Goal: Ask a question: Seek information or help from site administrators or community

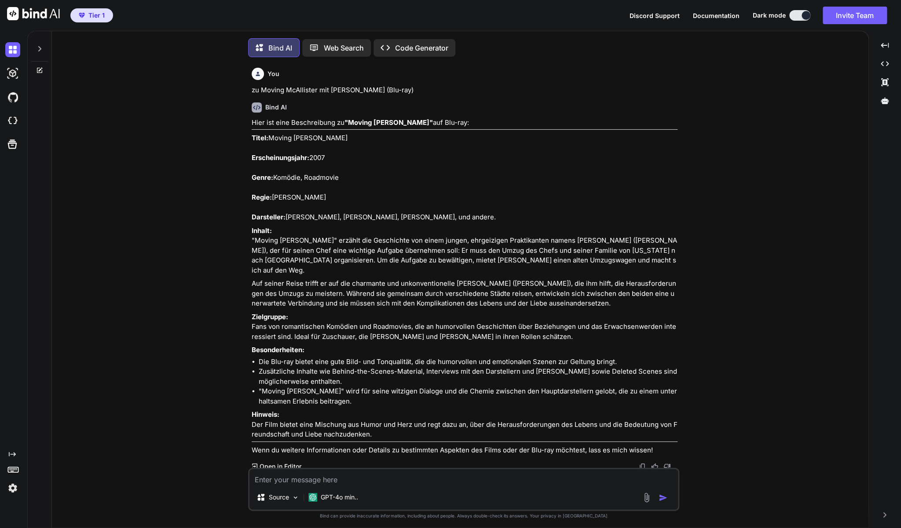
scroll to position [10599, 0]
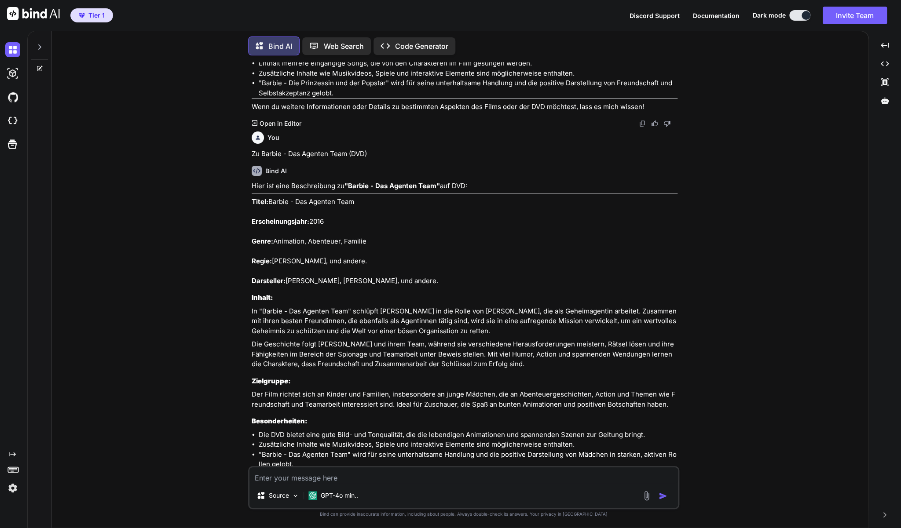
type textarea "z"
type textarea "x"
type textarea "zu"
type textarea "x"
type textarea "zu"
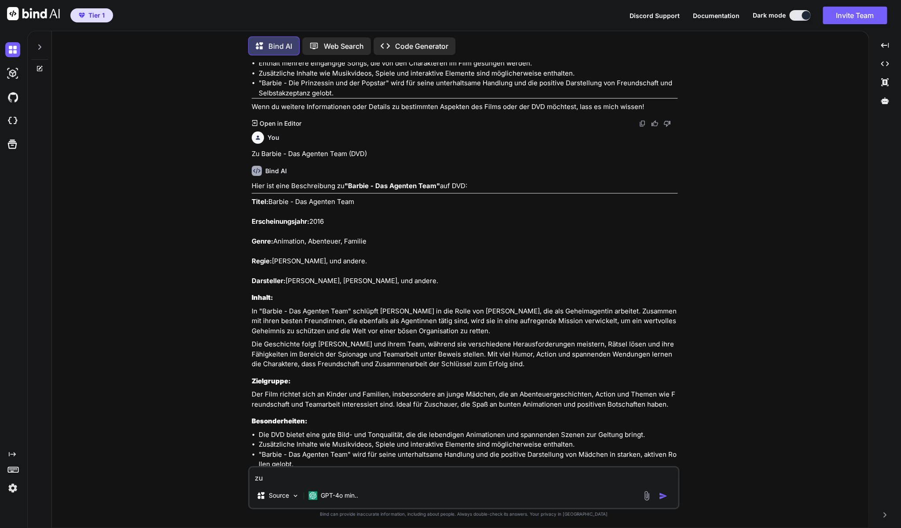
type textarea "x"
type textarea "lo --- Ipsumdol sit Ametcon adi ELIt/Sed-Doei: Temporincidid: Utl etdolore MAGn…"
type textarea "x"
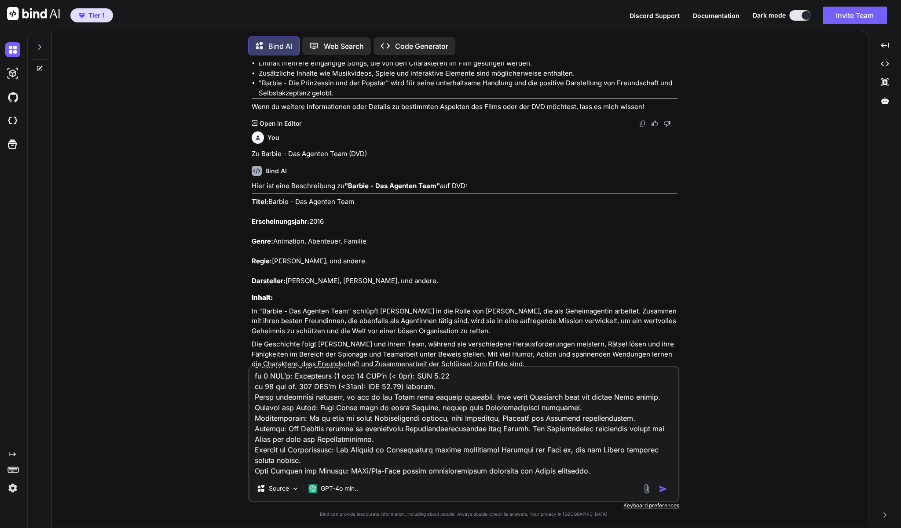
type textarea "zu"
type textarea "x"
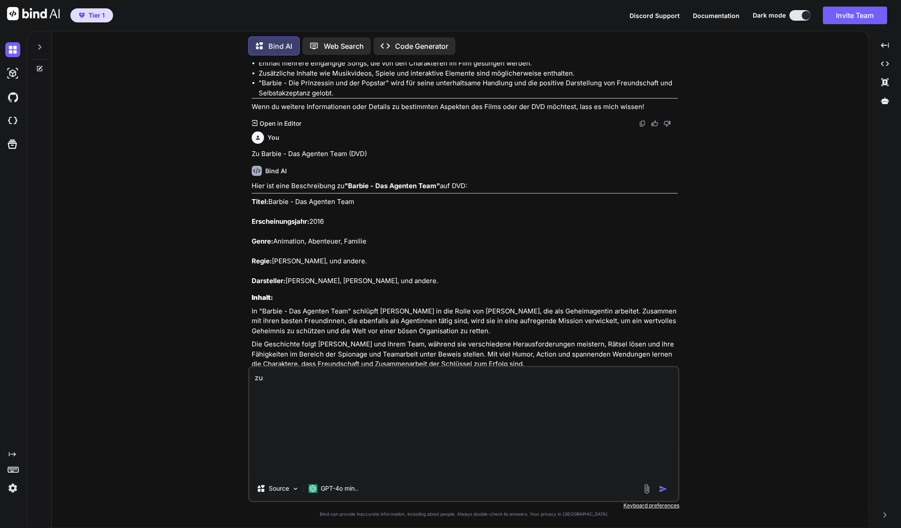
scroll to position [0, 0]
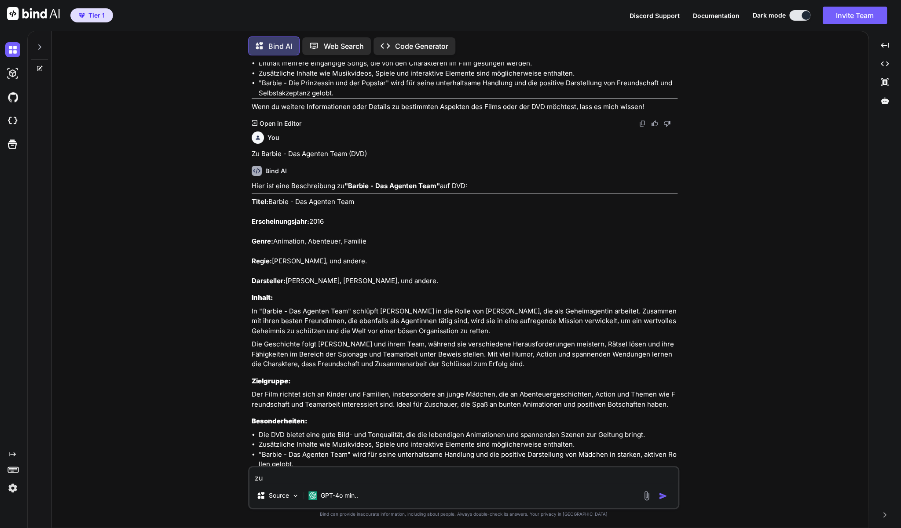
paste textarea "Die Unglaublichen (2-Disc-DVD-Set)"
type textarea "zu Die Unglaublichen (2-Disc-DVD-Set)"
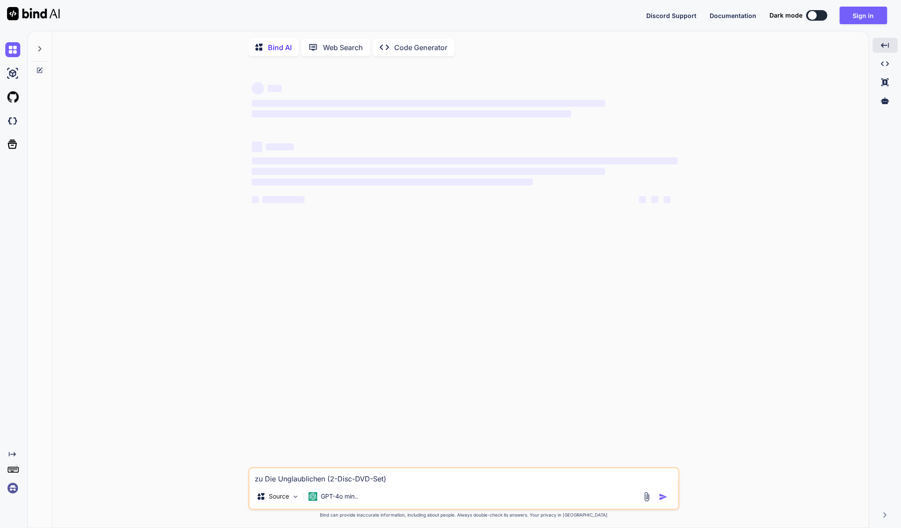
scroll to position [1, 0]
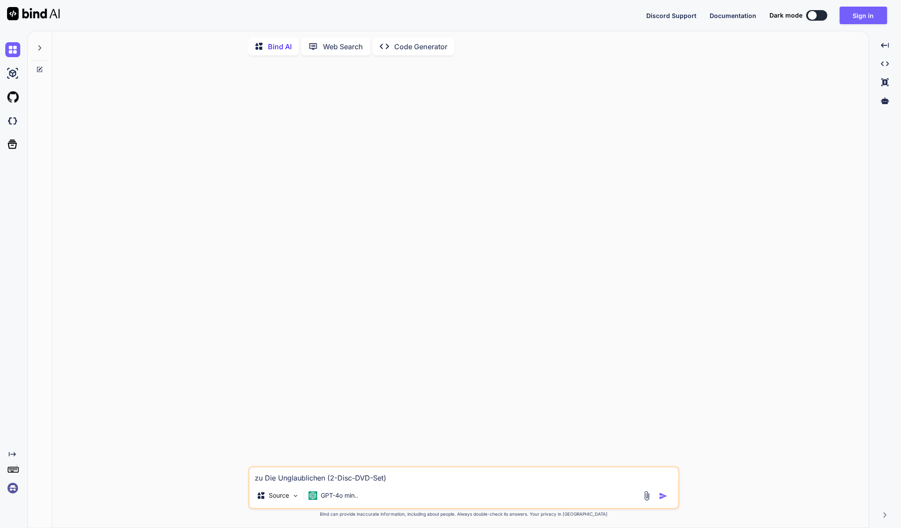
type textarea "x"
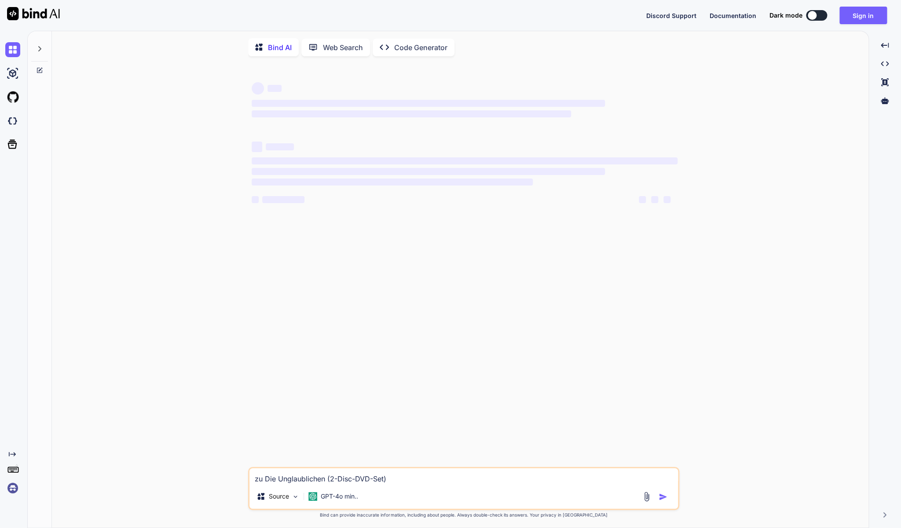
type textarea "x"
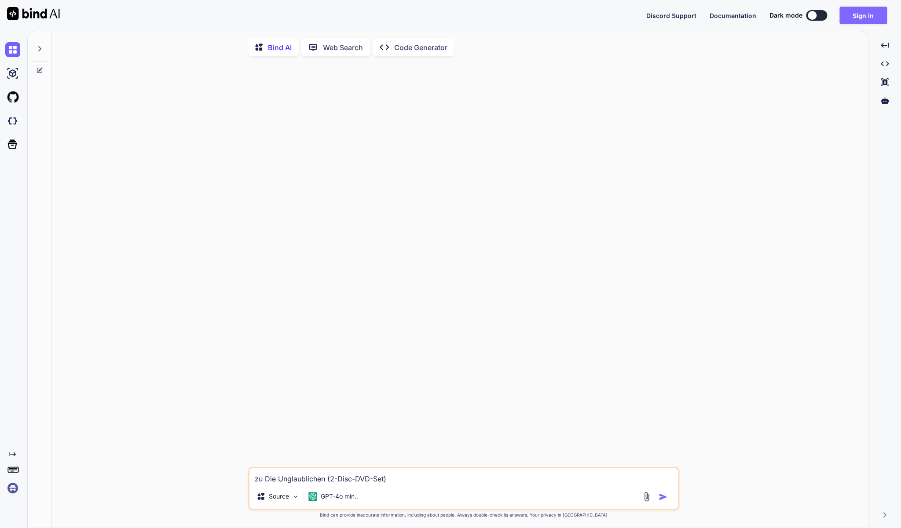
click at [875, 15] on button "Sign in" at bounding box center [862, 16] width 47 height 18
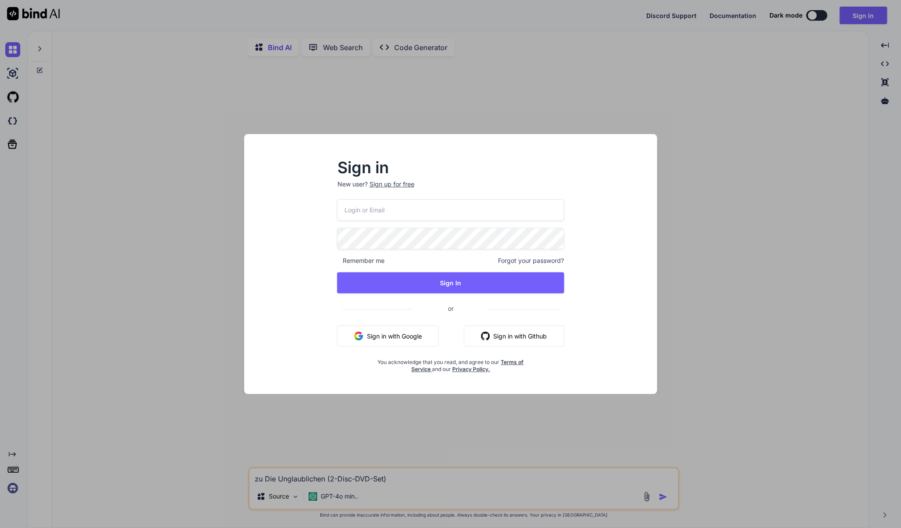
click at [368, 212] on input "email" at bounding box center [450, 210] width 226 height 22
type input "brainarium@gmail.com"
click at [537, 150] on div "Sign in New user? Sign up for free brainarium@gmail.com Remember me Forgot your…" at bounding box center [450, 264] width 413 height 260
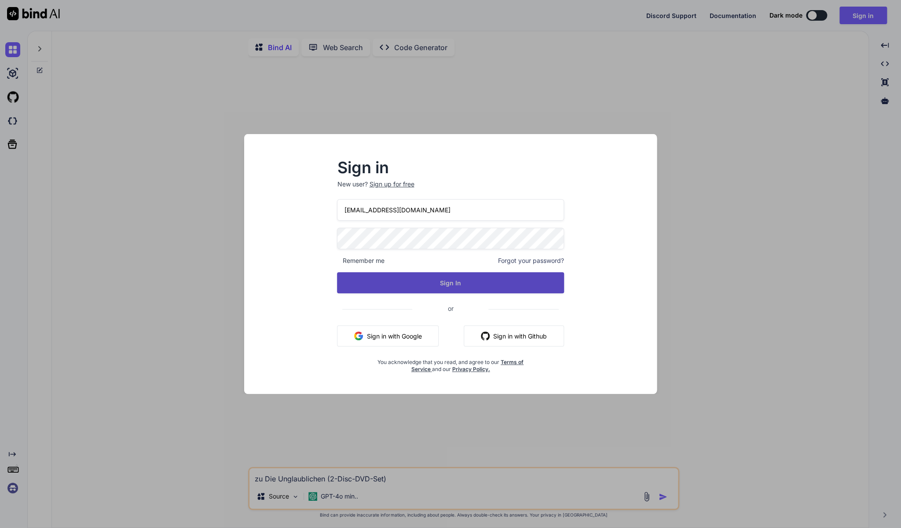
click at [460, 281] on button "Sign In" at bounding box center [450, 282] width 226 height 21
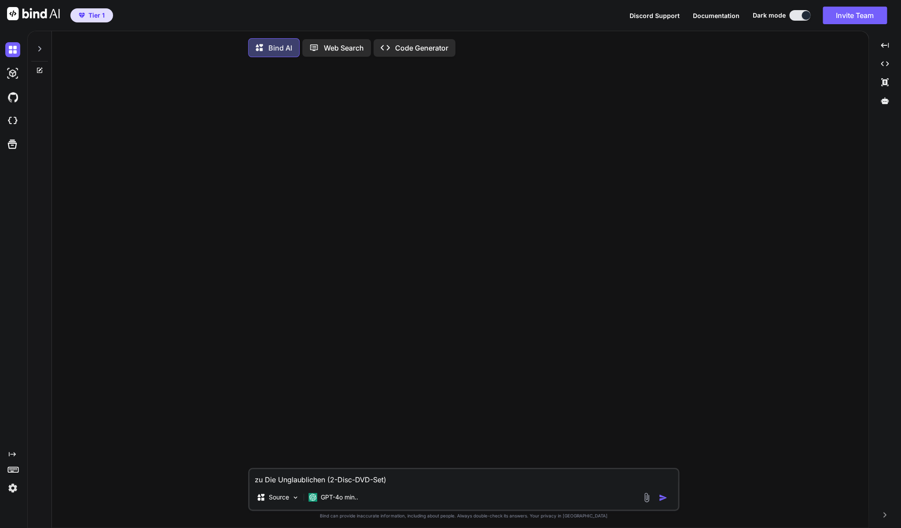
click at [491, 479] on textarea "zu Die Unglaublichen (2-Disc-DVD-Set)" at bounding box center [463, 477] width 428 height 16
click at [663, 498] on img "button" at bounding box center [662, 497] width 9 height 9
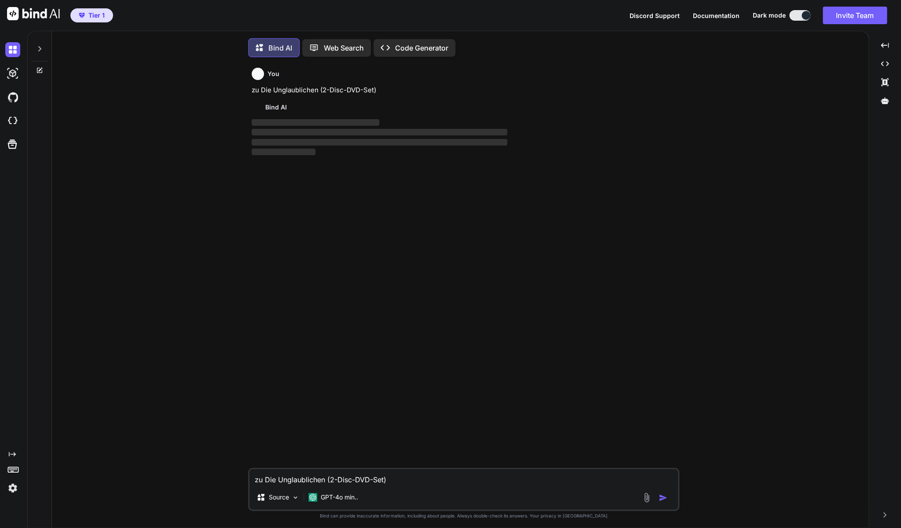
scroll to position [2, 0]
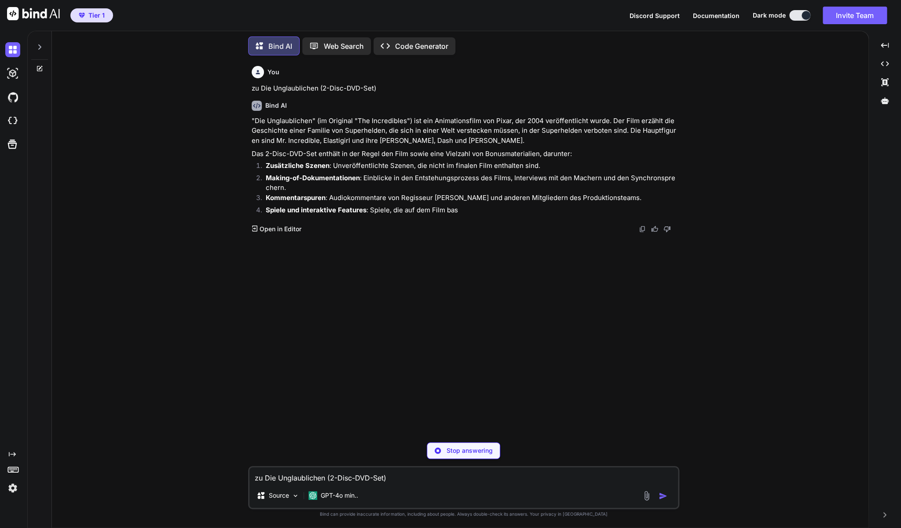
click at [39, 44] on icon at bounding box center [39, 47] width 7 height 7
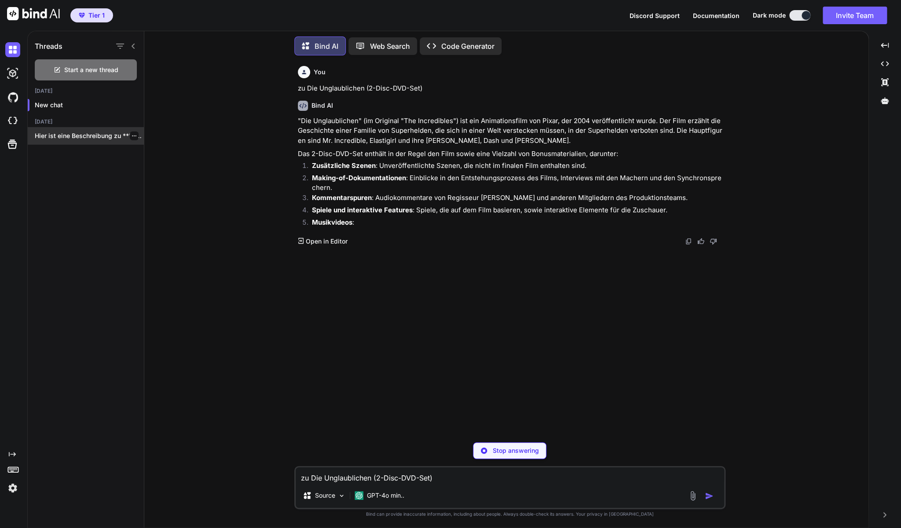
click at [73, 128] on div "Hier ist eine Beschreibung zu **"Barbie -..." at bounding box center [86, 136] width 116 height 18
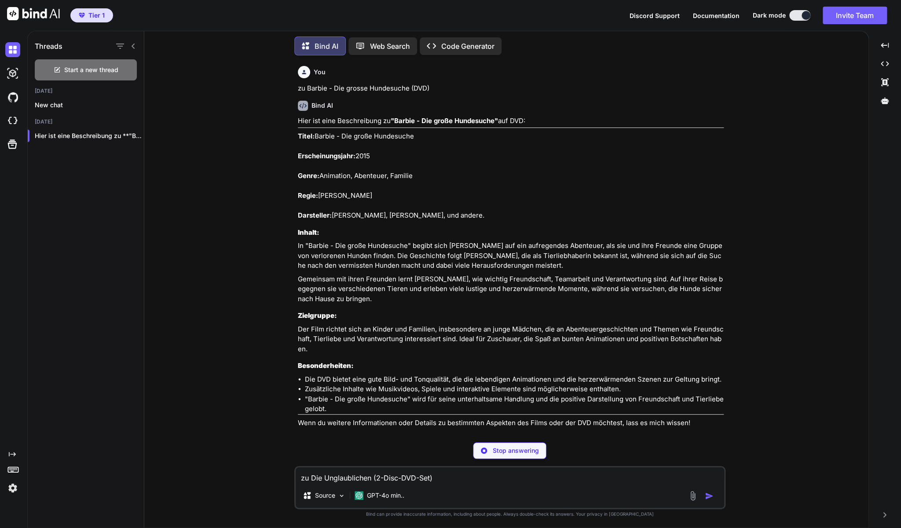
type textarea "x"
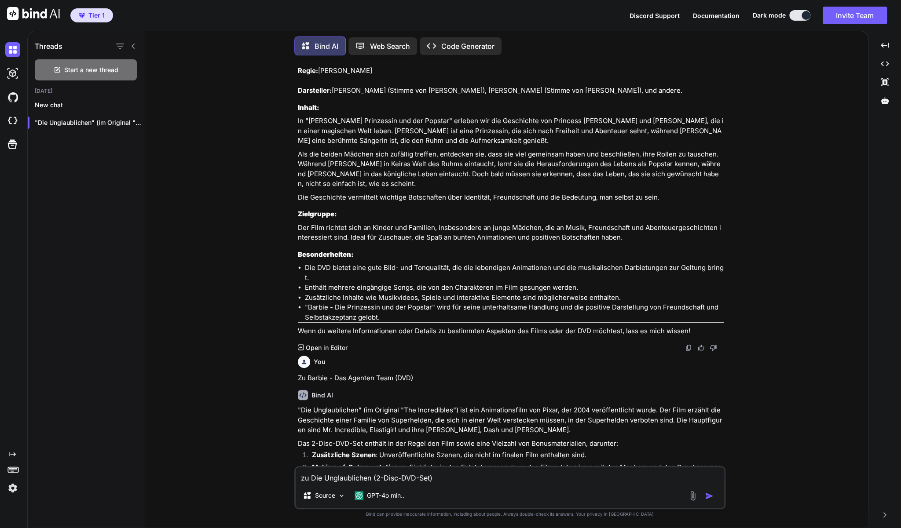
click at [398, 475] on textarea "zu Die Unglaublichen (2-Disc-DVD-Set)" at bounding box center [510, 475] width 428 height 16
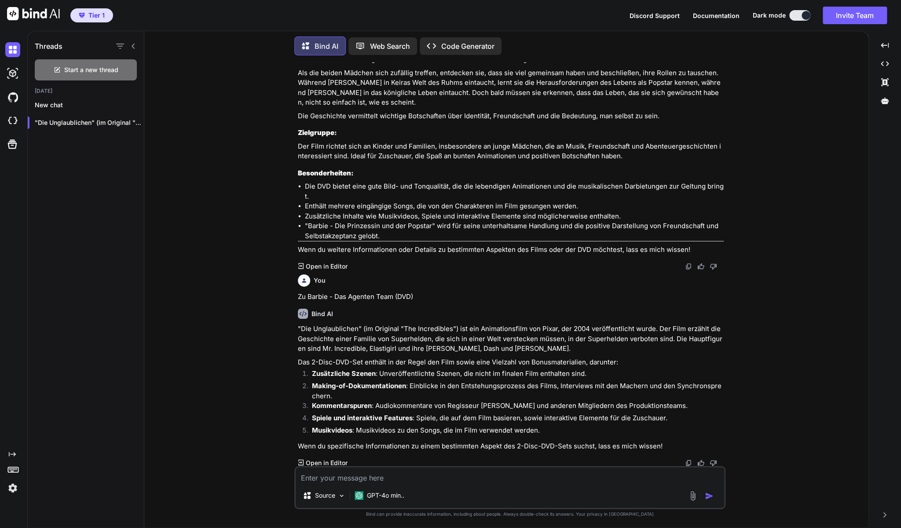
type textarea "z"
type textarea "x"
type textarea "zu"
type textarea "x"
type textarea "zu"
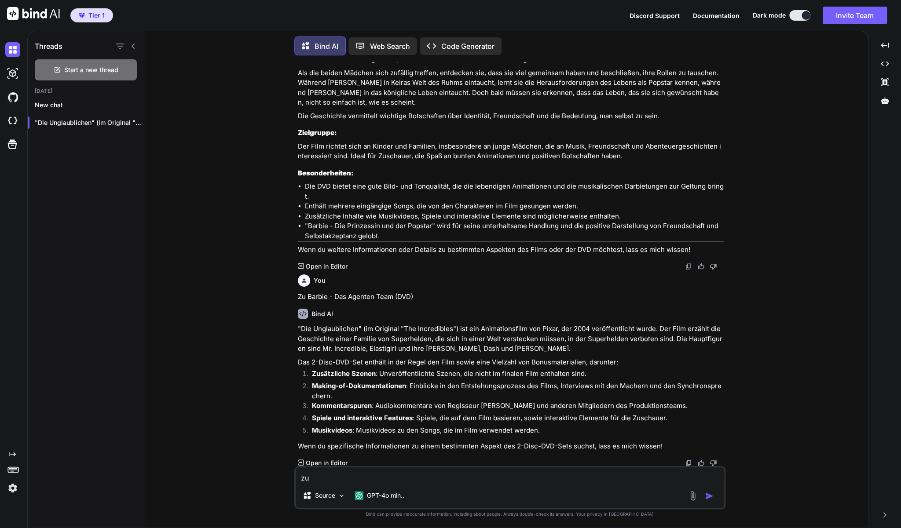
type textarea "x"
paste textarea "0w0gLI8L/b/8,,?nKXc"
type textarea "zu 0w0gLI8L/b/8,,?nKXc"
type textarea "x"
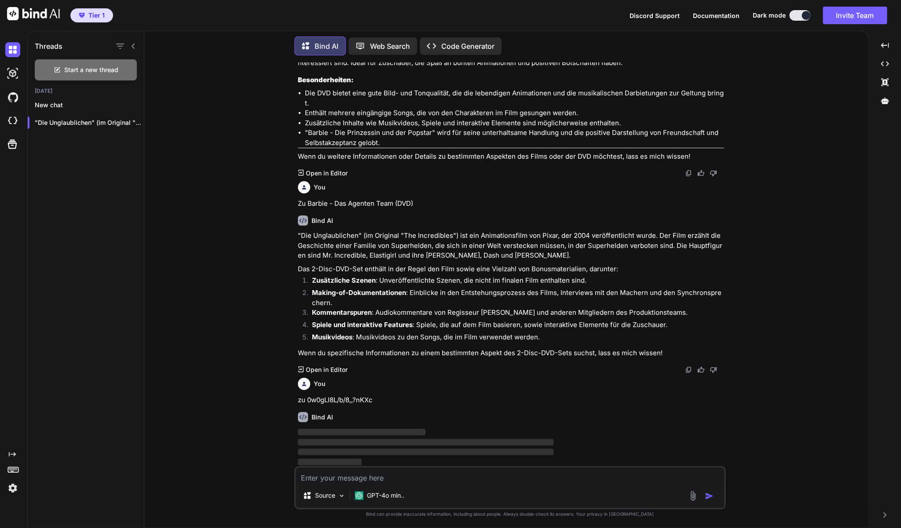
scroll to position [1454, 0]
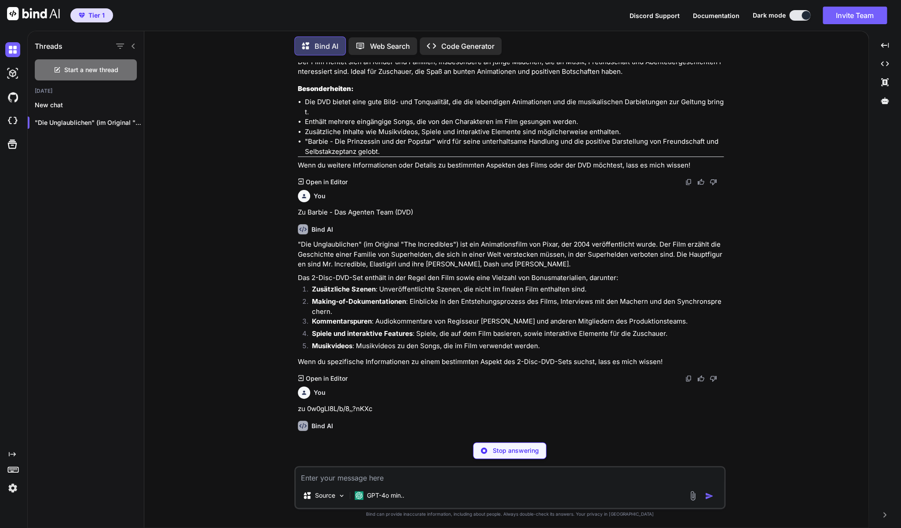
type textarea "x"
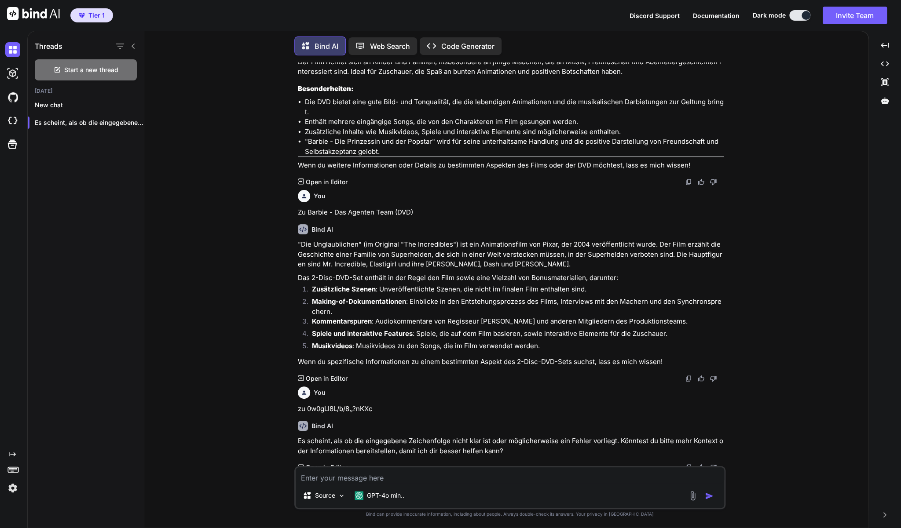
click at [392, 484] on div "Source GPT-4o min.." at bounding box center [509, 487] width 431 height 43
click at [374, 478] on textarea at bounding box center [510, 475] width 428 height 16
type textarea "z"
type textarea "x"
type textarea "zu"
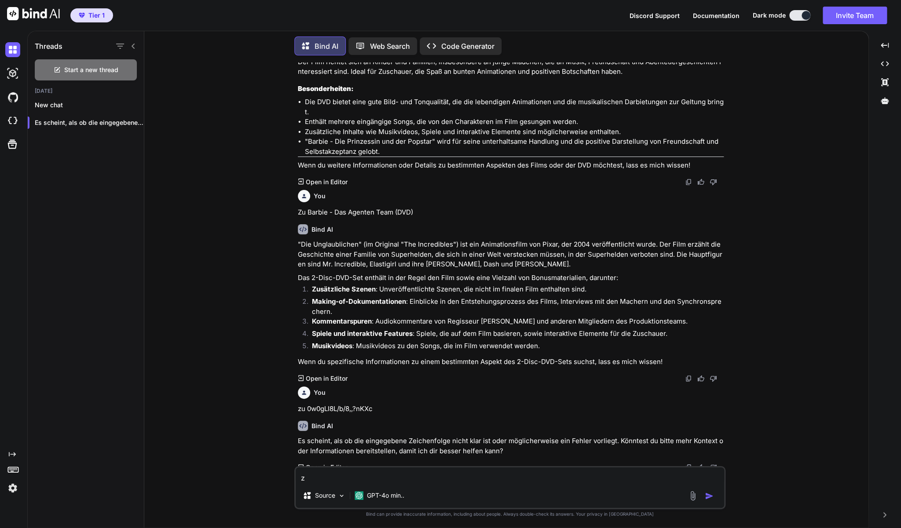
type textarea "x"
type textarea "zu"
type textarea "x"
paste textarea "Die Unglaublichen (2-Disc-DVD-Set)"
type textarea "zu Die Unglaublichen (2-Disc-DVD-Set)"
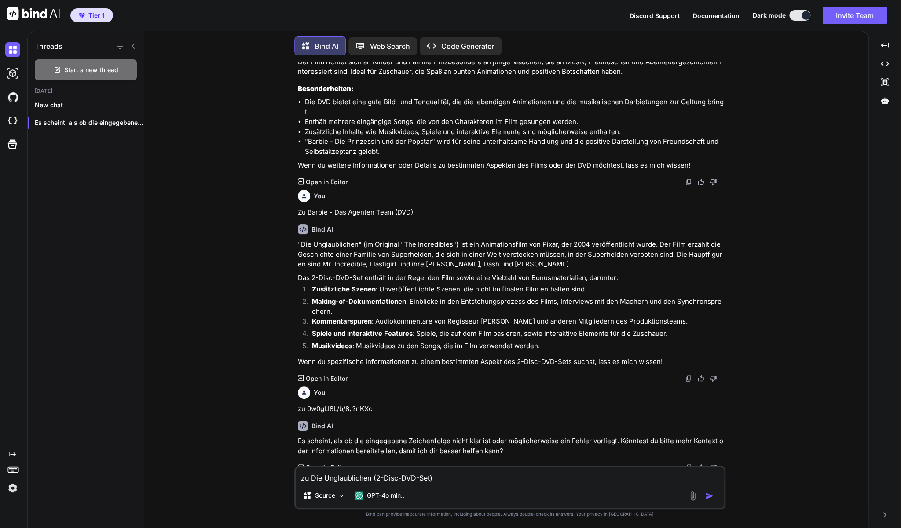
type textarea "x"
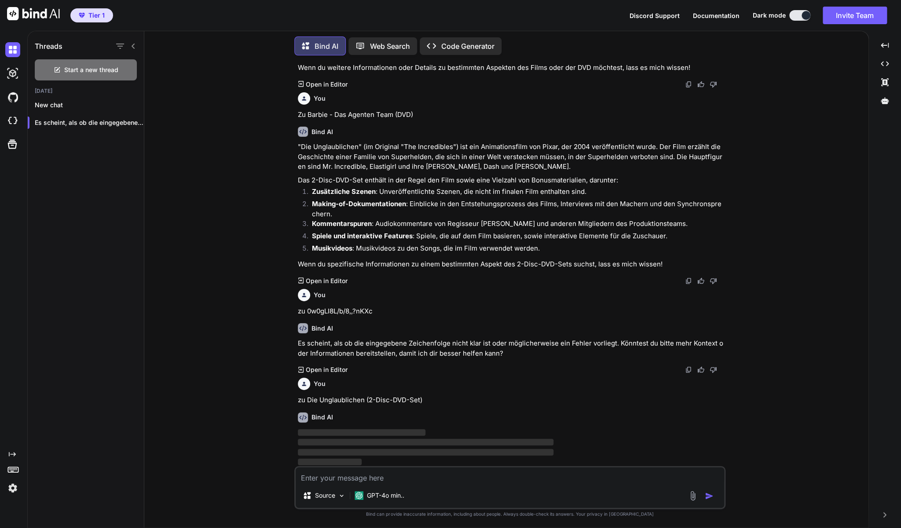
scroll to position [1543, 0]
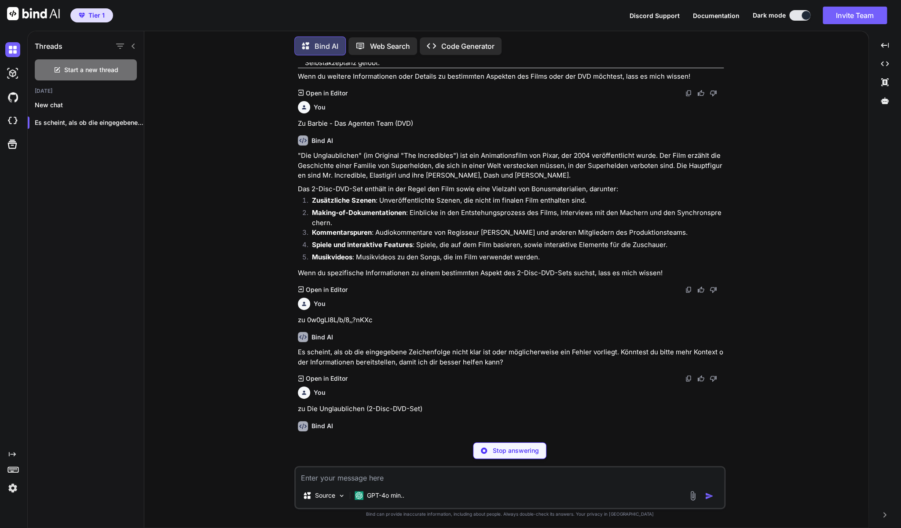
type textarea "x"
